Goal: Transaction & Acquisition: Purchase product/service

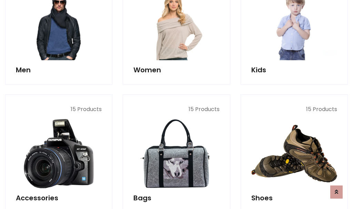
scroll to position [231, 0]
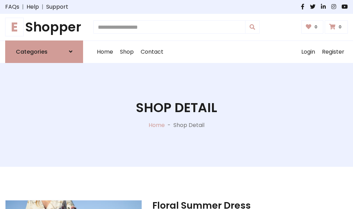
click at [44, 27] on h1 "E Shopper" at bounding box center [44, 27] width 78 height 16
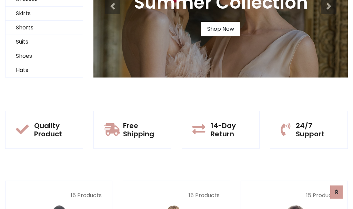
scroll to position [67, 0]
